Goal: Task Accomplishment & Management: Manage account settings

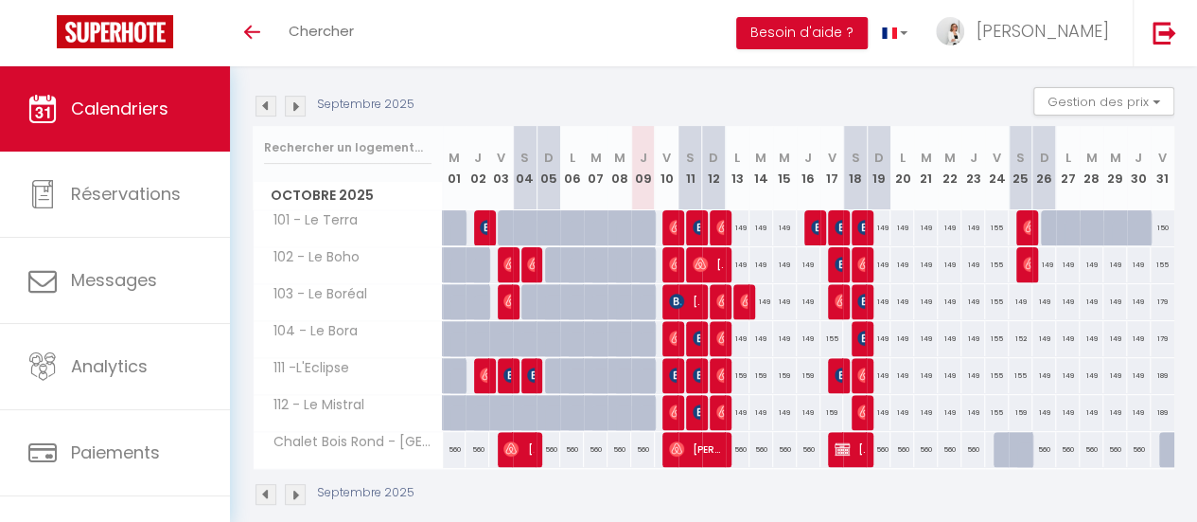
scroll to position [189, 0]
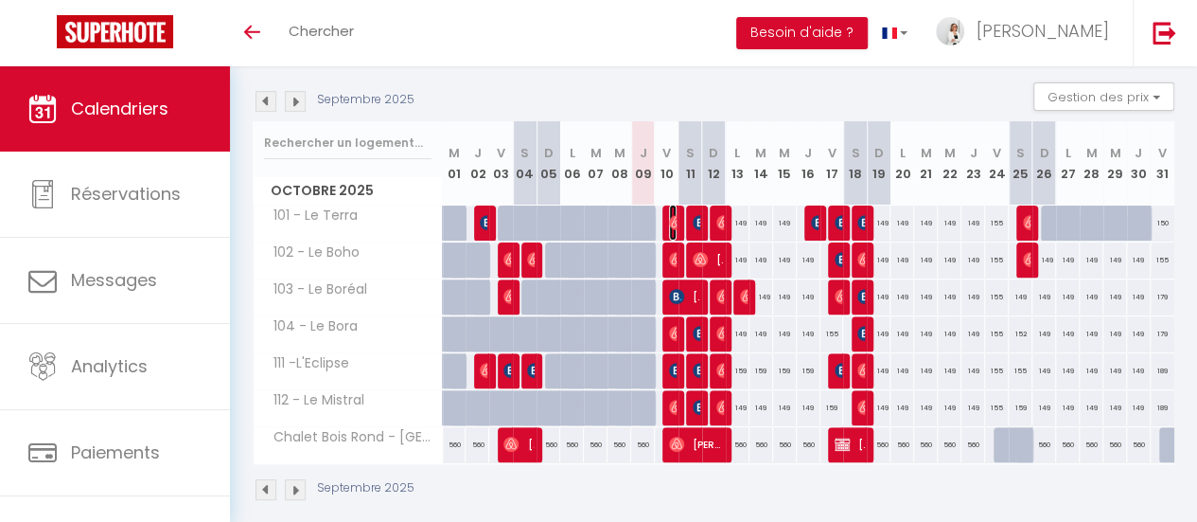
click at [669, 225] on img at bounding box center [676, 222] width 15 height 15
select select "OK"
select select "0"
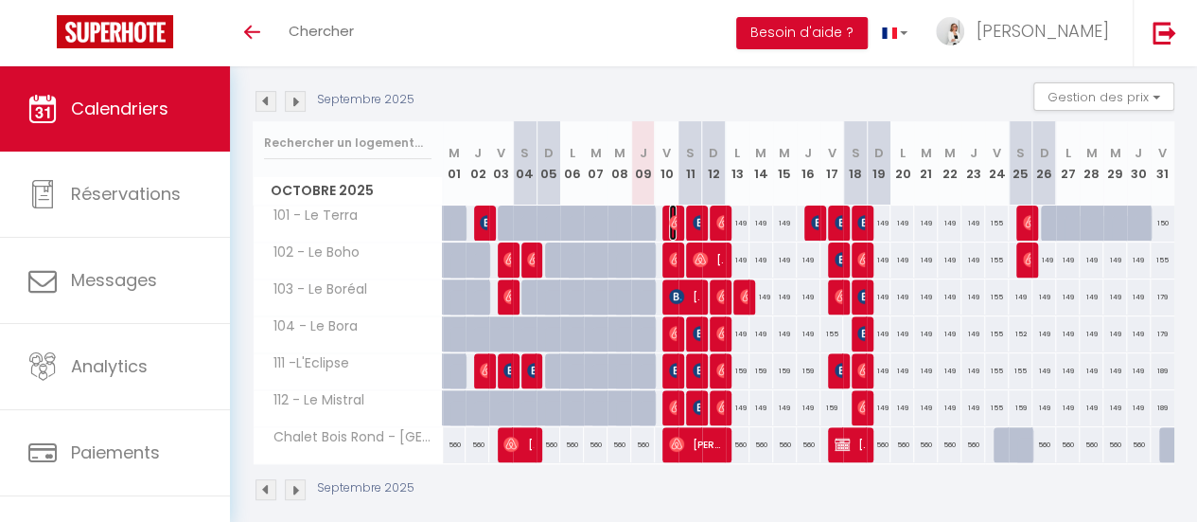
select select "1"
select select
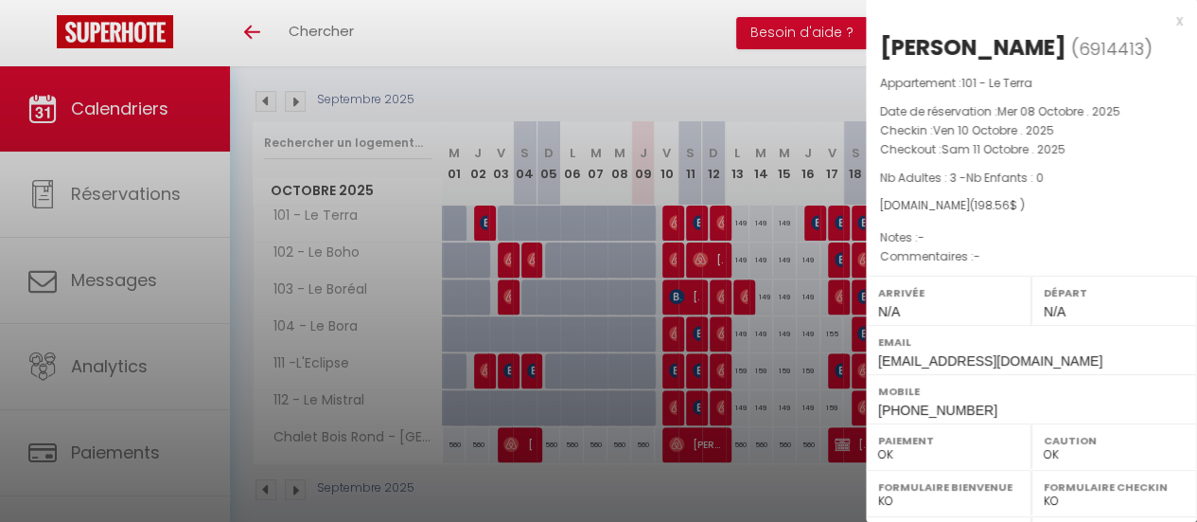
click at [675, 256] on div at bounding box center [598, 261] width 1197 height 522
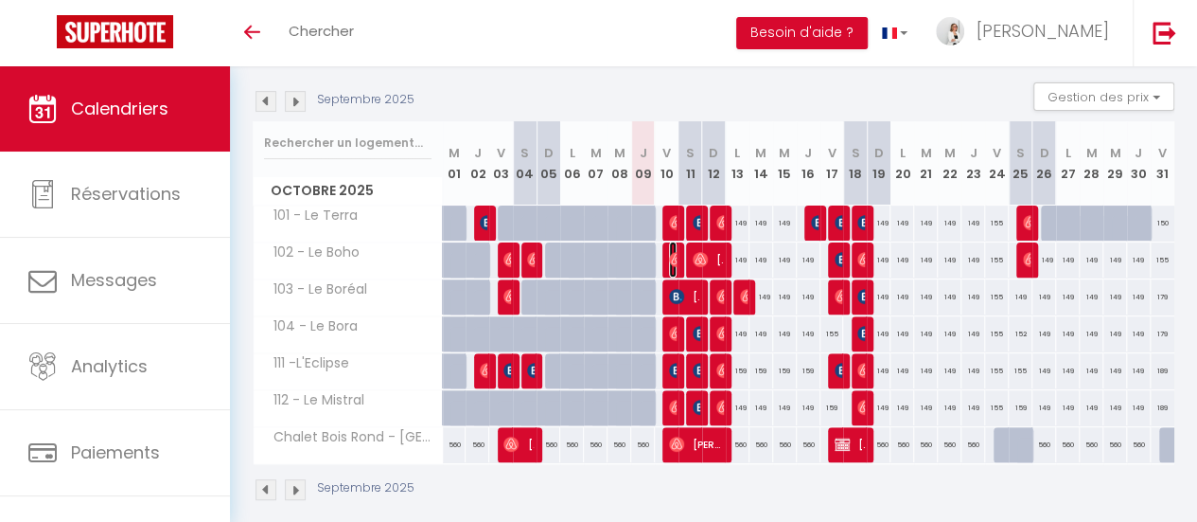
click at [669, 256] on img at bounding box center [676, 259] width 15 height 15
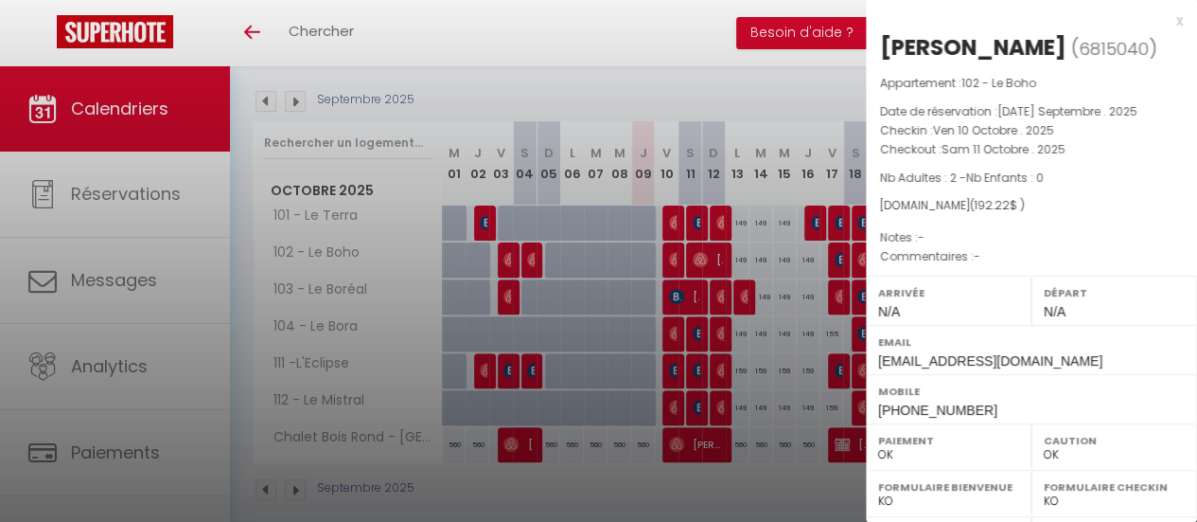
click at [664, 327] on div at bounding box center [598, 261] width 1197 height 522
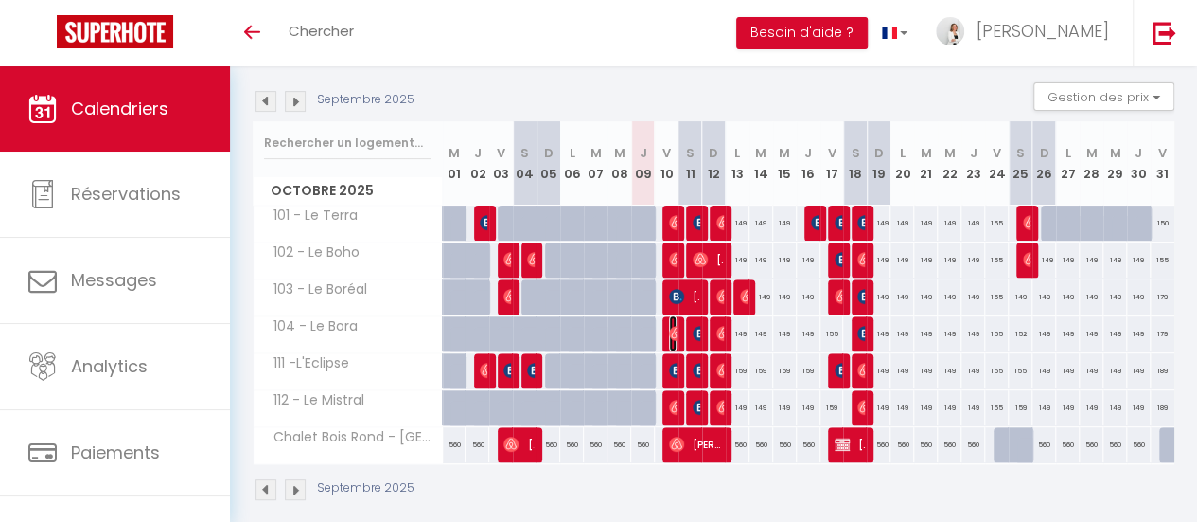
click at [669, 327] on img at bounding box center [676, 333] width 15 height 15
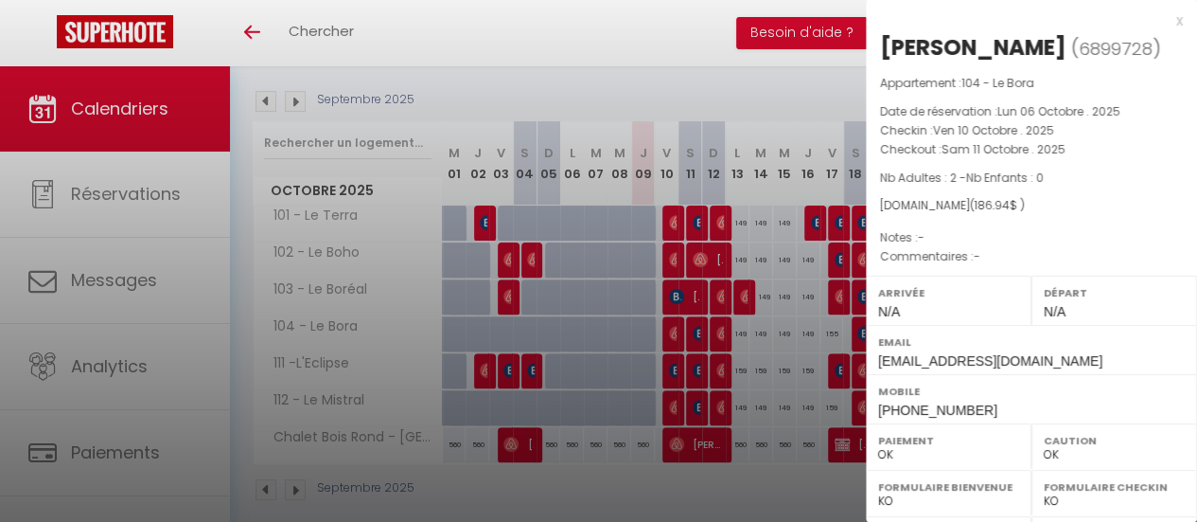
click at [661, 400] on div at bounding box center [598, 261] width 1197 height 522
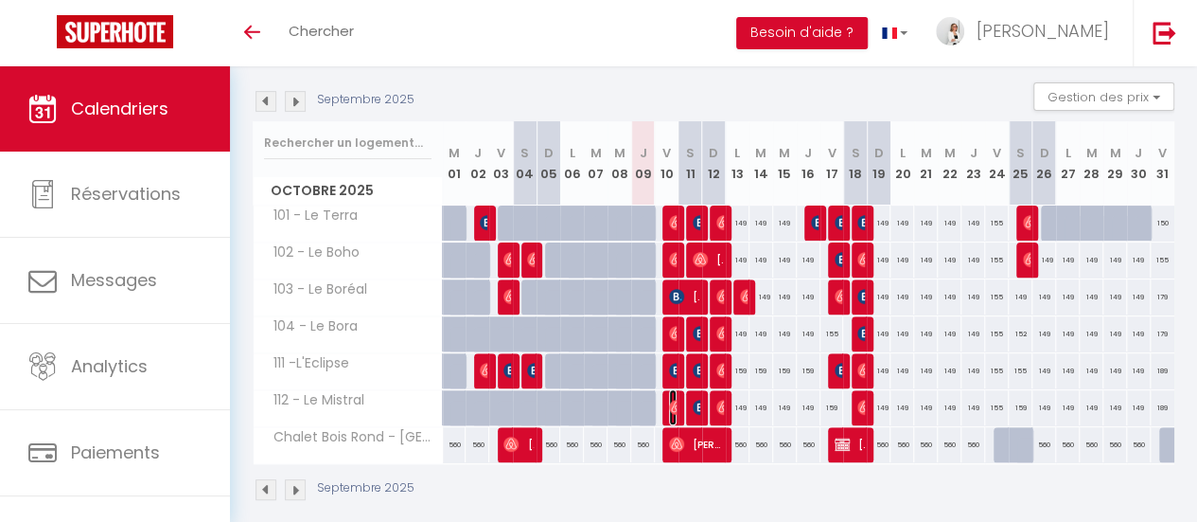
click at [670, 400] on img at bounding box center [676, 406] width 15 height 15
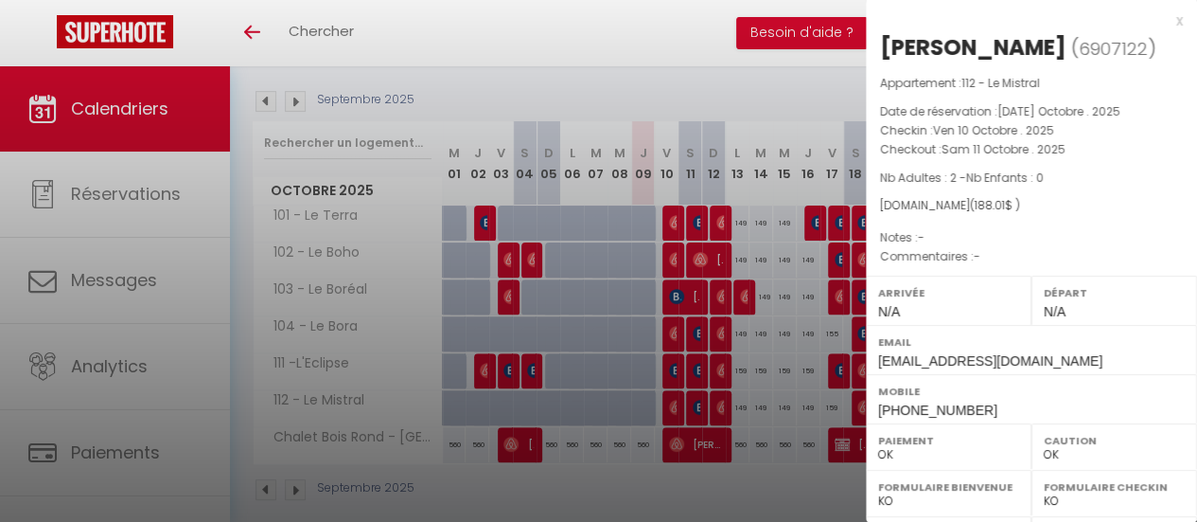
click at [1163, 23] on div "x" at bounding box center [1024, 20] width 317 height 23
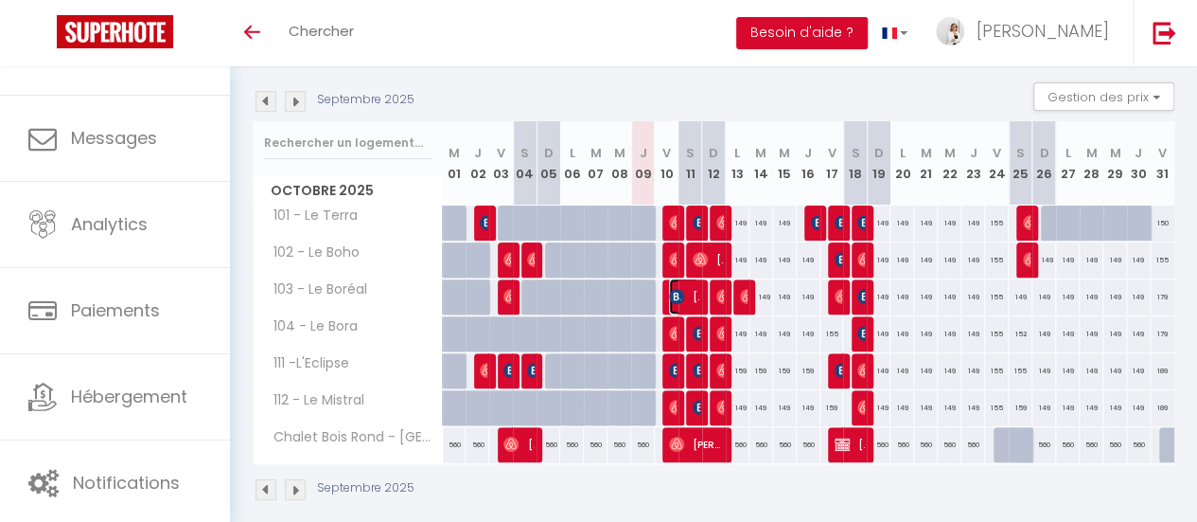
click at [672, 289] on img at bounding box center [676, 296] width 15 height 15
select select "KO"
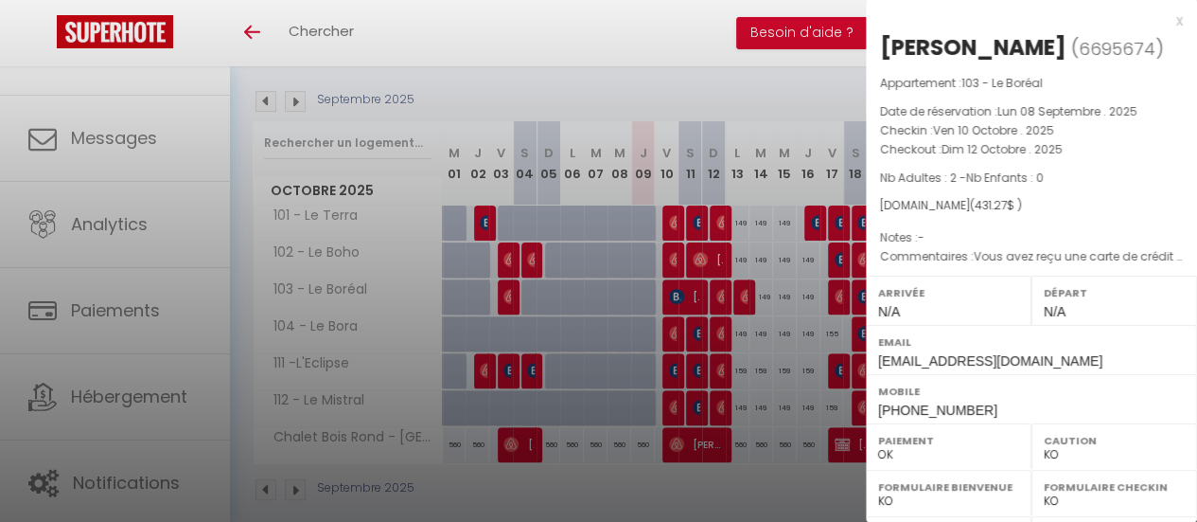
click at [1163, 16] on div "x" at bounding box center [1024, 20] width 317 height 23
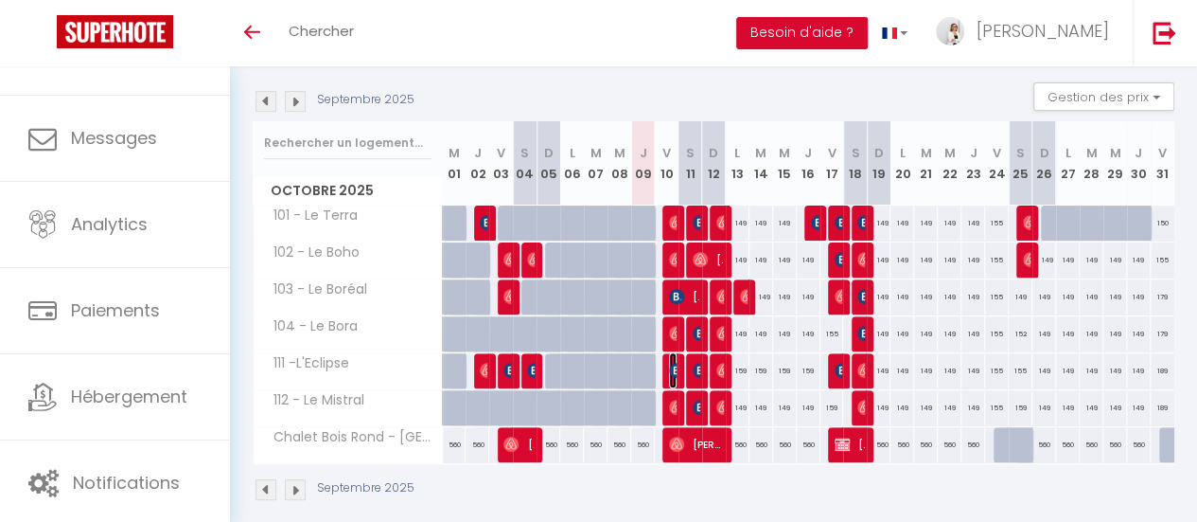
click at [670, 367] on img at bounding box center [676, 370] width 15 height 15
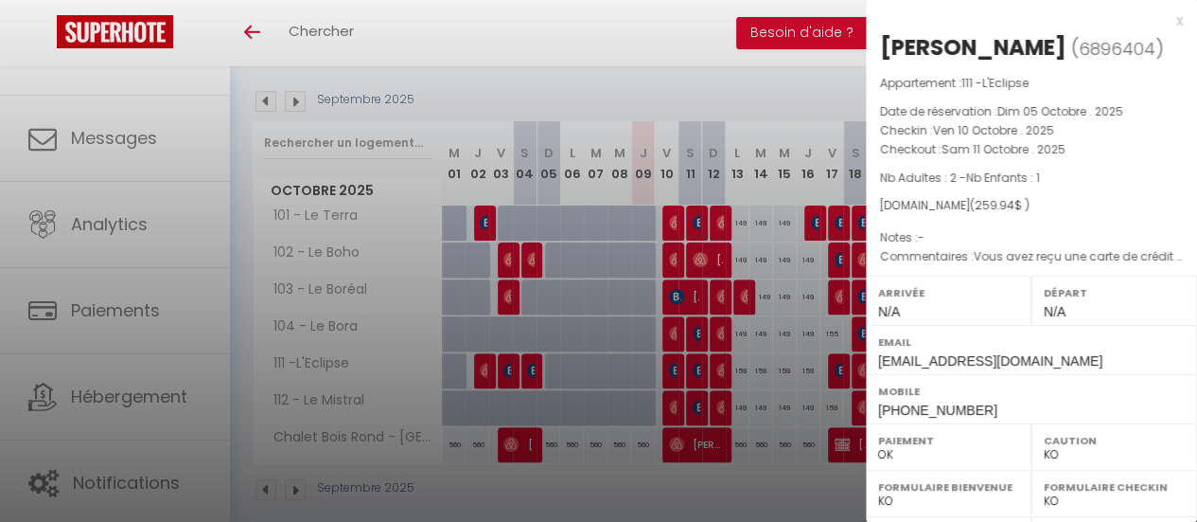
click at [675, 363] on div at bounding box center [598, 261] width 1197 height 522
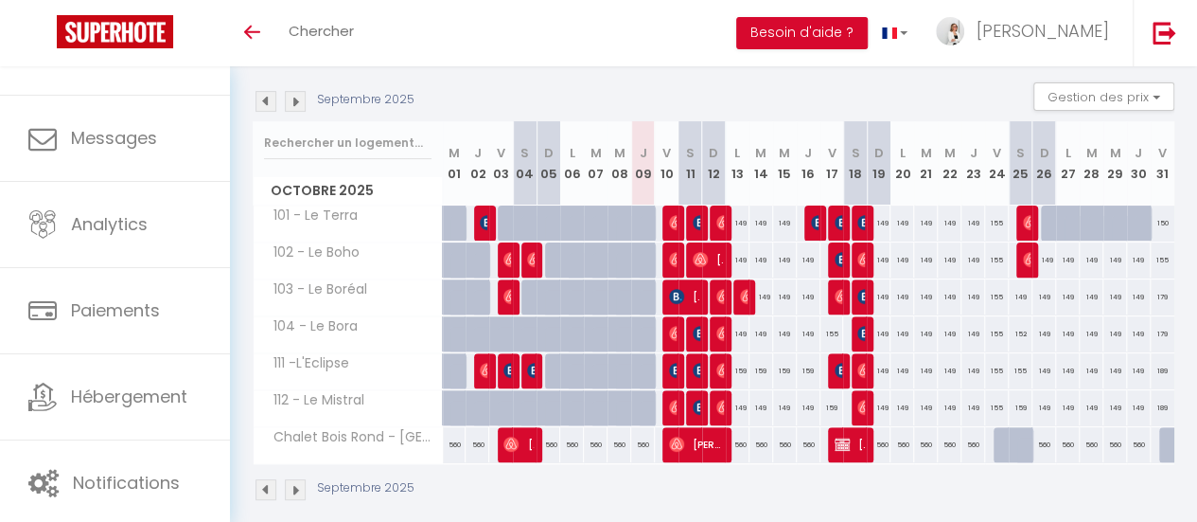
click at [678, 368] on div "169" at bounding box center [690, 370] width 25 height 35
click at [669, 368] on img at bounding box center [676, 370] width 15 height 15
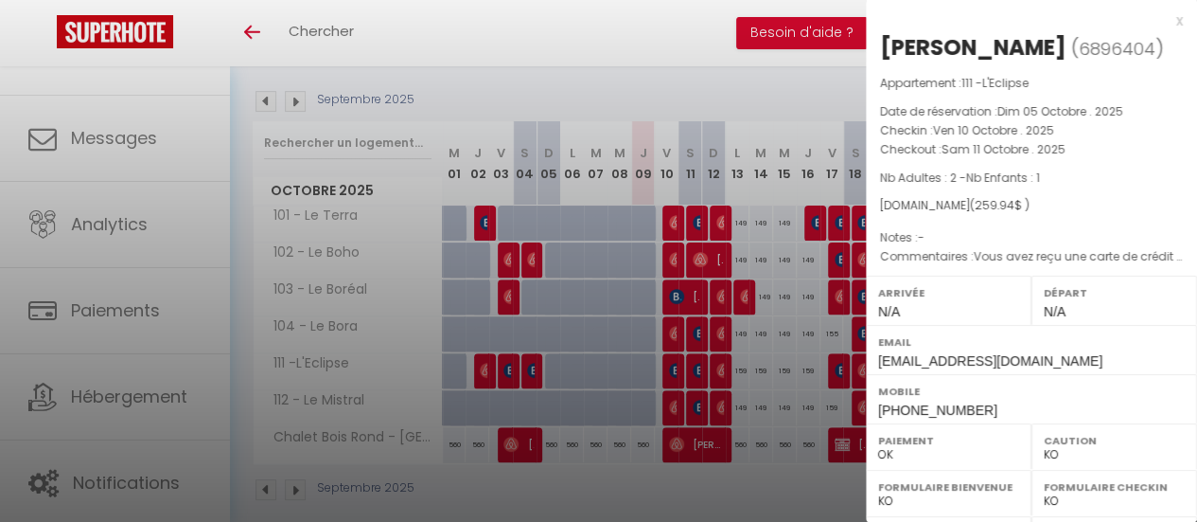
click at [1159, 16] on div "x" at bounding box center [1024, 20] width 317 height 23
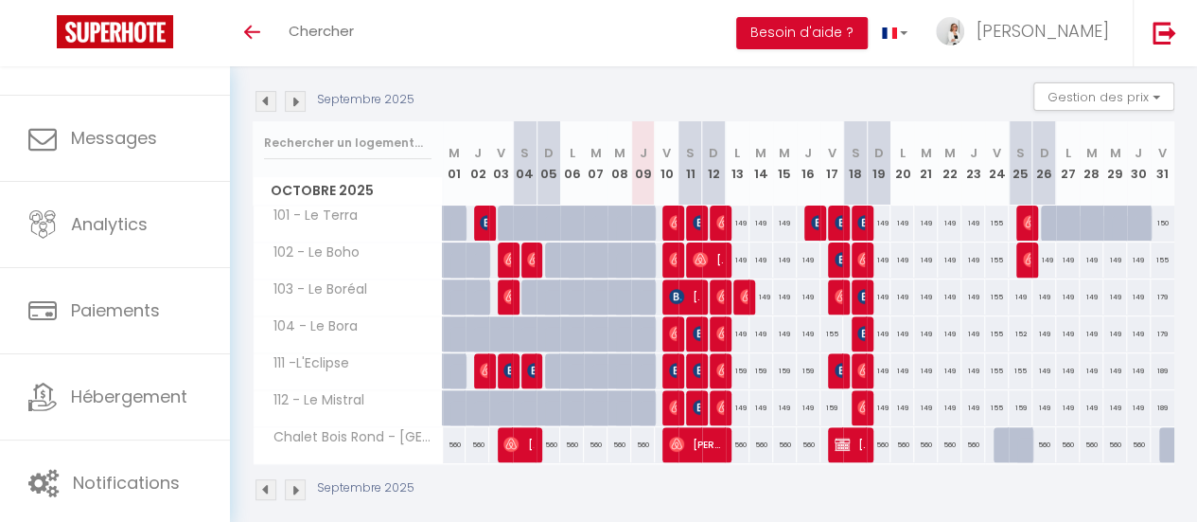
click at [261, 105] on img at bounding box center [266, 101] width 21 height 21
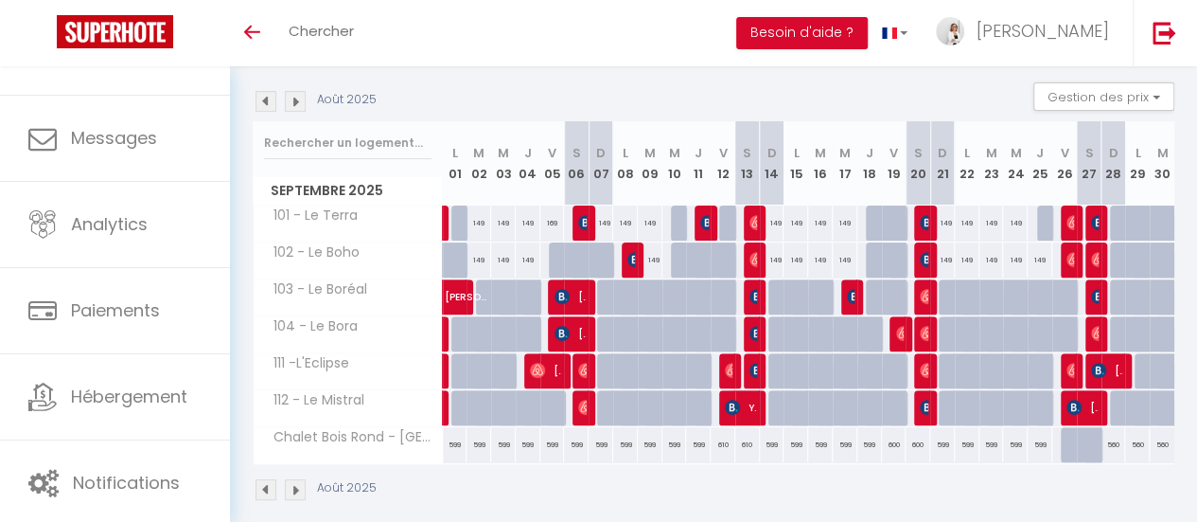
click at [297, 97] on img at bounding box center [295, 101] width 21 height 21
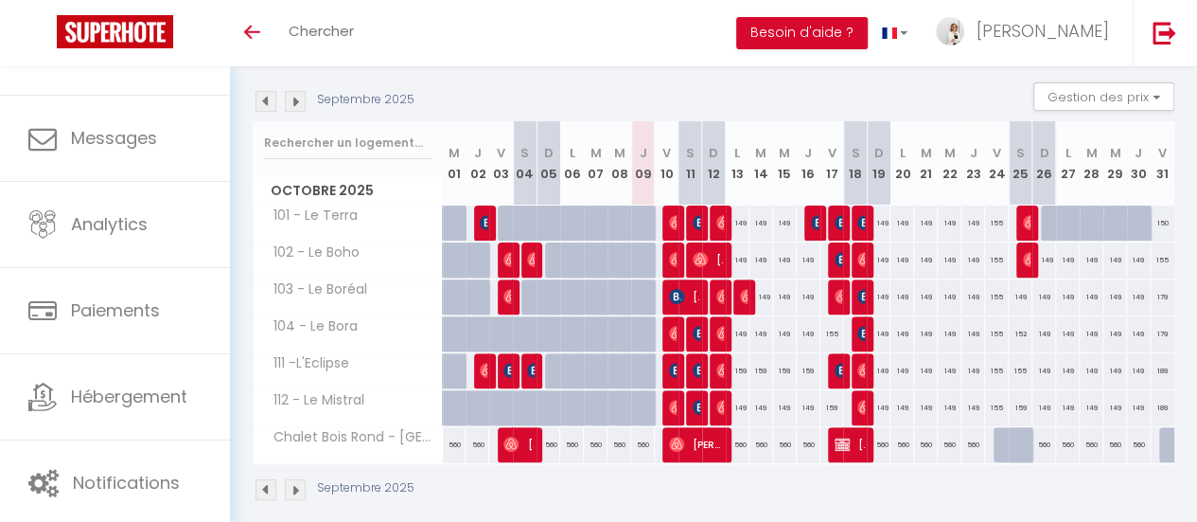
click at [734, 373] on div "159" at bounding box center [738, 370] width 24 height 35
type input "159"
type input "Lun 13 Octobre 2025"
type input "[DATE] Octobre 2025"
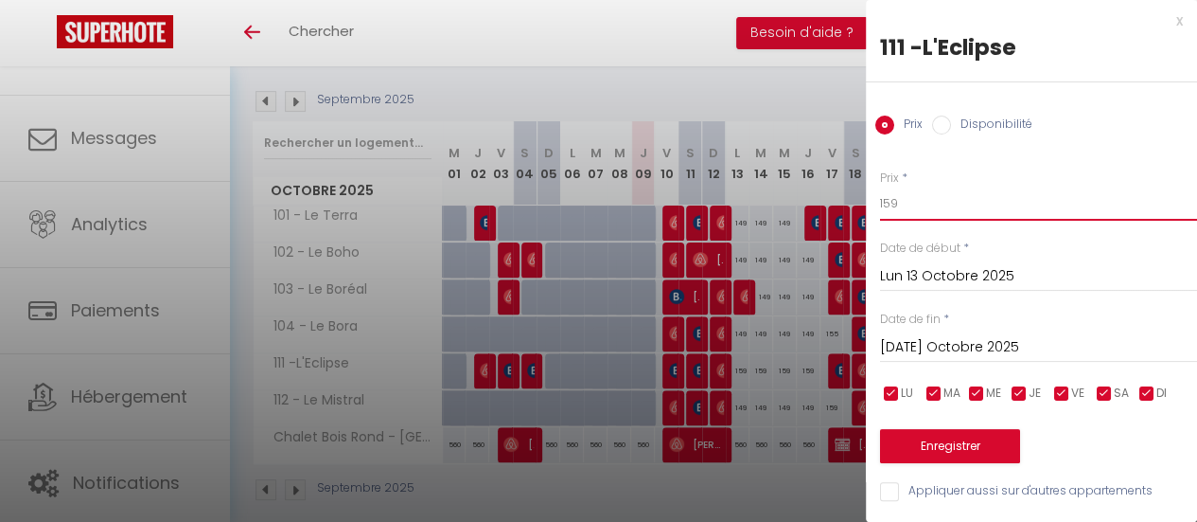
click at [847, 206] on body "🟢 Des questions ou besoin d'assistance pour la migration AirBnB? Prenez rdv >>>…" at bounding box center [598, 209] width 1197 height 665
type input "149"
click at [951, 340] on input "[DATE] Octobre 2025" at bounding box center [1038, 347] width 317 height 25
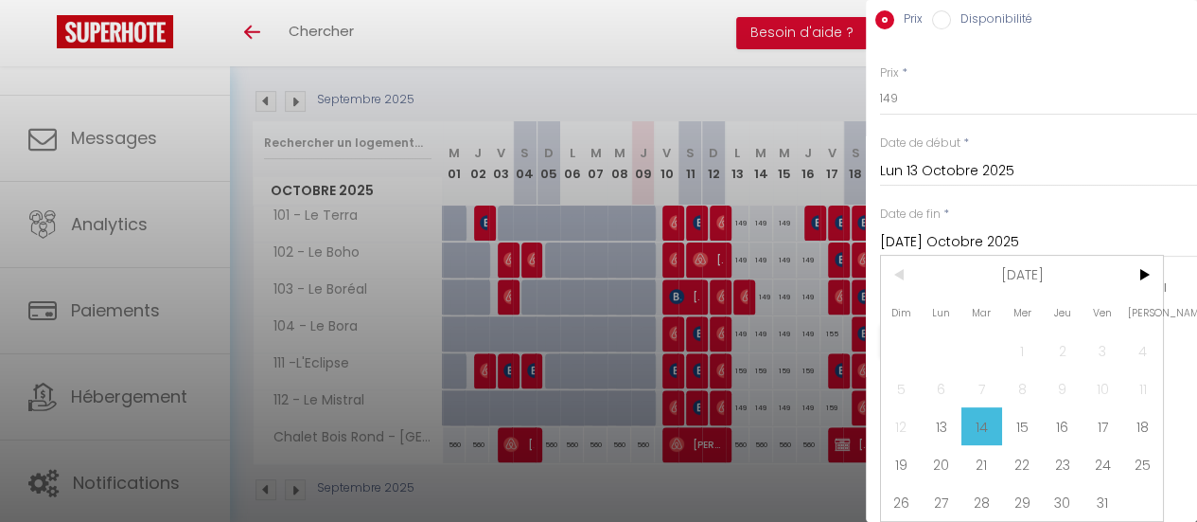
click at [1100, 407] on span "17" at bounding box center [1103, 426] width 41 height 38
type input "Ven 17 Octobre 2025"
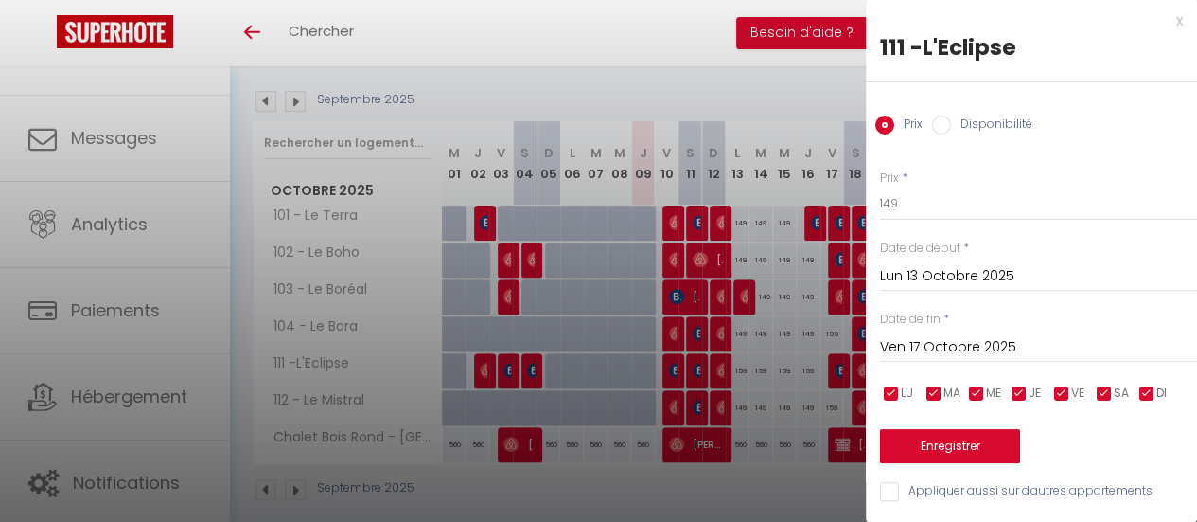
scroll to position [13, 0]
click at [984, 429] on button "Enregistrer" at bounding box center [950, 446] width 140 height 34
type input "Dim 12 Octobre 2025"
type input "Jeu 16 Octobre 2025"
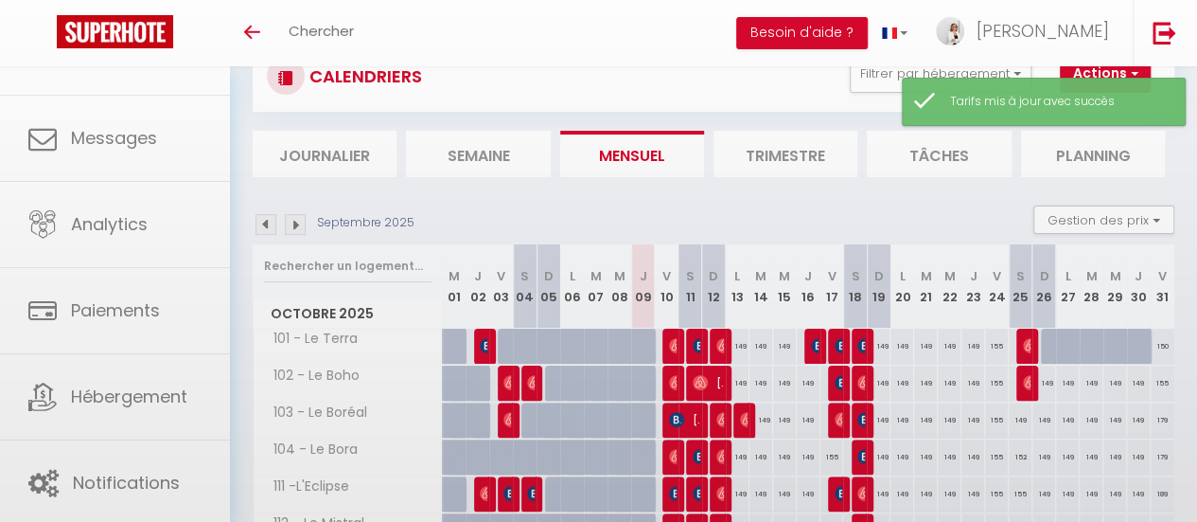
scroll to position [189, 0]
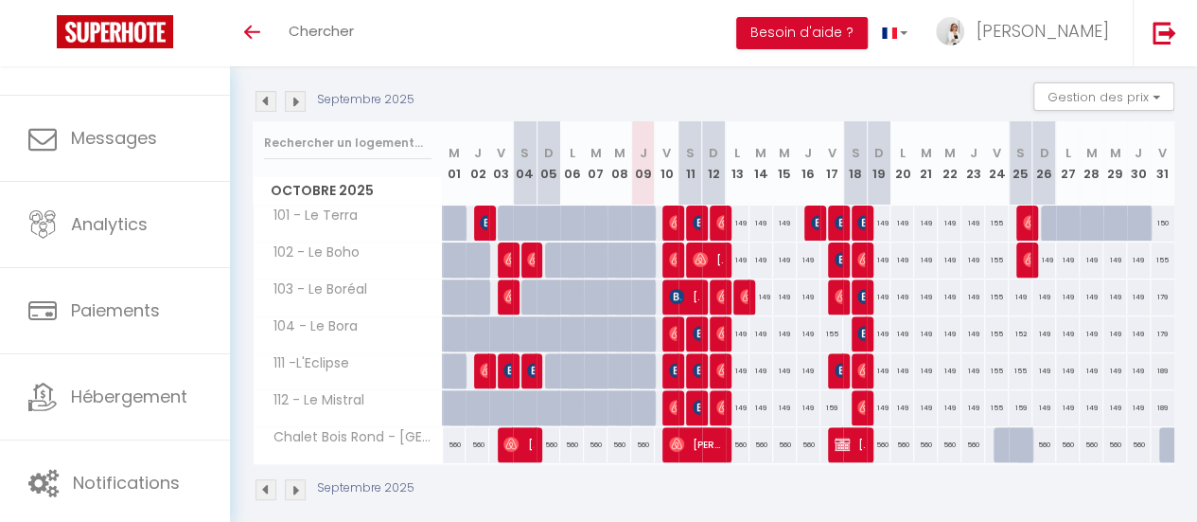
click at [827, 406] on div "159" at bounding box center [833, 407] width 24 height 35
type input "159"
type input "Ven 17 Octobre 2025"
type input "Sam 18 Octobre 2025"
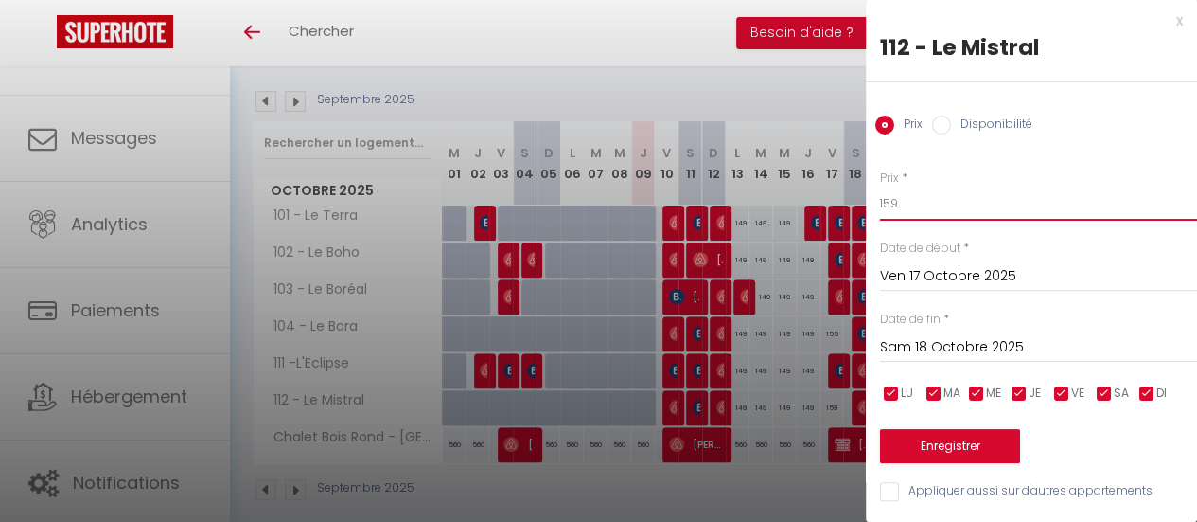
click at [903, 202] on input "159" at bounding box center [1038, 203] width 317 height 34
type input "155"
click at [989, 438] on button "Enregistrer" at bounding box center [950, 446] width 140 height 34
type input "Jeu 16 Octobre 2025"
type input "Ven 17 Octobre 2025"
